Goal: Check status: Check status

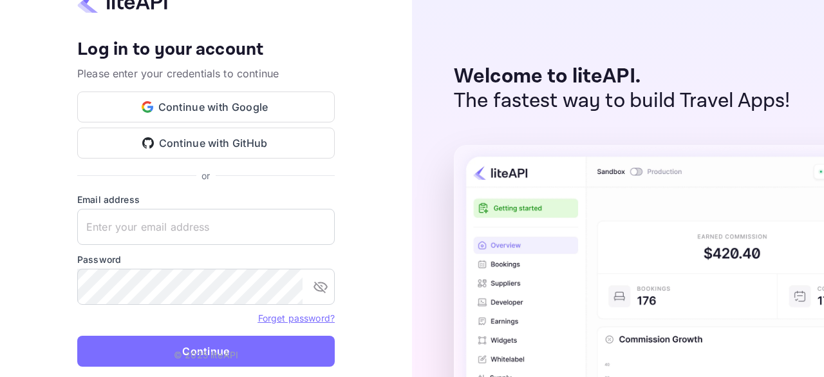
type input "zen.abddin@tbo.com"
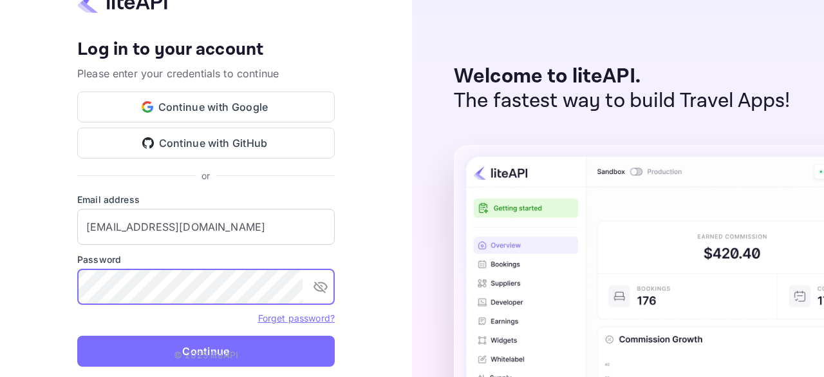
click at [713, 144] on div "Welcome to liteAPI. The fastest way to build Travel Apps!" at bounding box center [618, 188] width 412 height 377
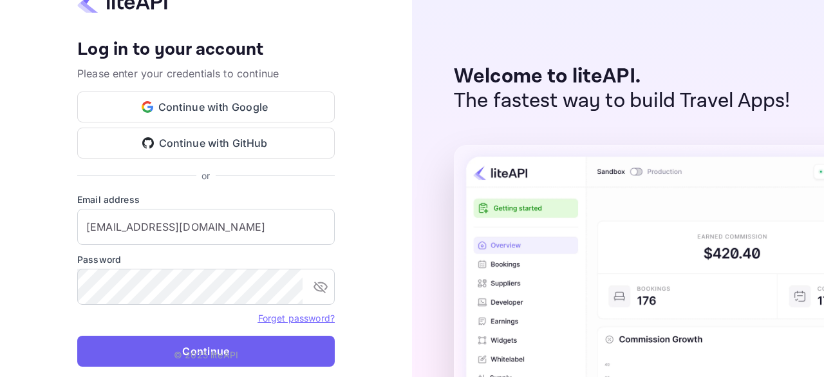
click at [250, 347] on button "Continue" at bounding box center [205, 350] width 257 height 31
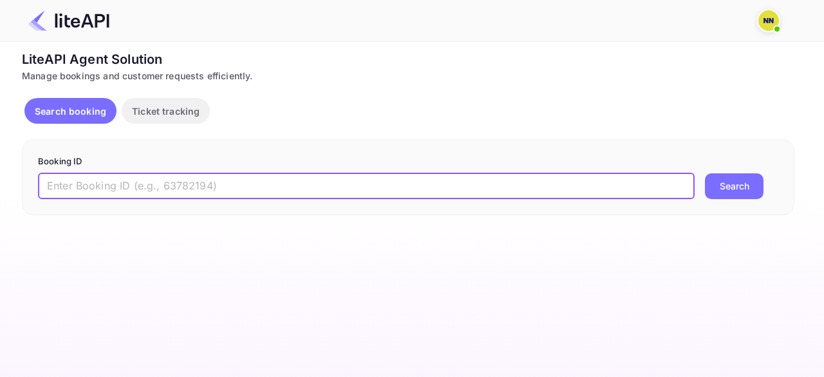
click at [205, 181] on input "text" at bounding box center [366, 186] width 657 height 26
paste input "6287378"
type input "6287378"
click at [745, 182] on button "Search" at bounding box center [734, 186] width 59 height 26
